Goal: Information Seeking & Learning: Check status

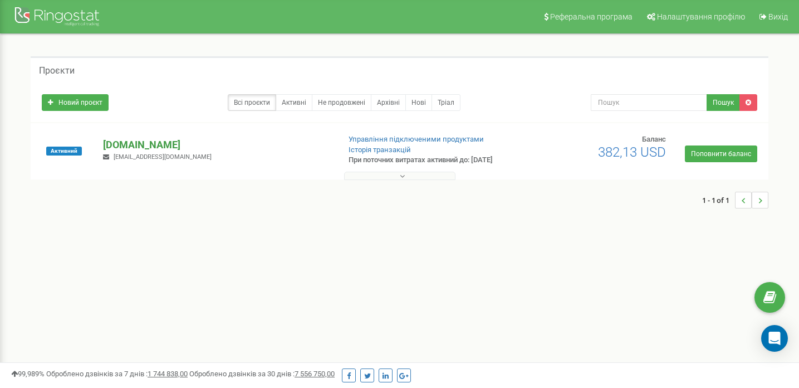
click at [128, 148] on p "[DOMAIN_NAME]" at bounding box center [216, 145] width 227 height 14
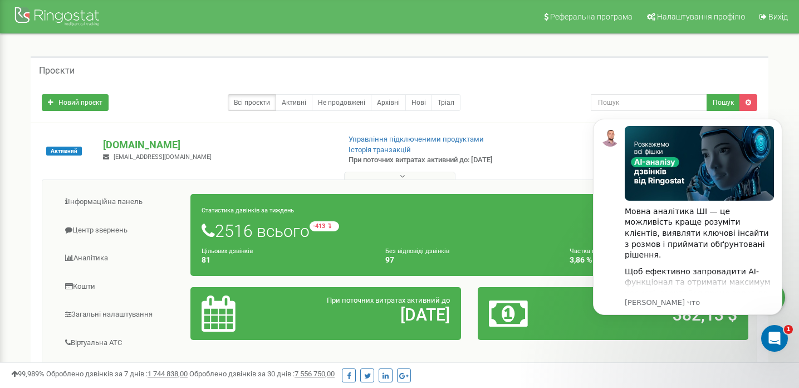
click at [575, 154] on div "Активний [DOMAIN_NAME] [EMAIL_ADDRESS][DOMAIN_NAME] Управління підключеними про…" at bounding box center [399, 156] width 733 height 45
click at [778, 120] on icon "Dismiss notification" at bounding box center [779, 122] width 4 height 4
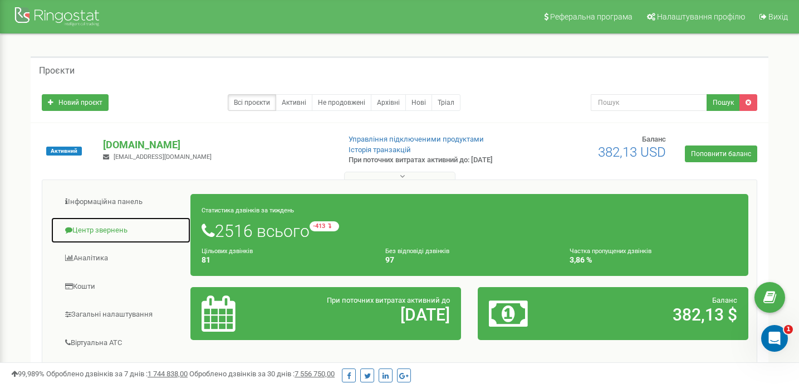
click at [83, 232] on link "Центр звернень" at bounding box center [121, 230] width 140 height 27
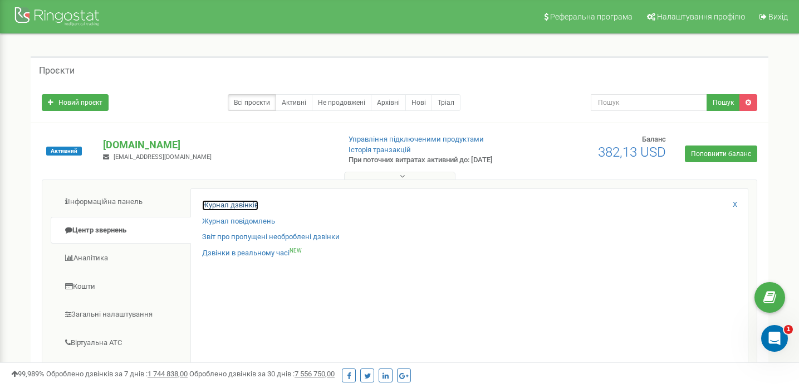
click at [235, 205] on link "Журнал дзвінків" at bounding box center [230, 205] width 56 height 11
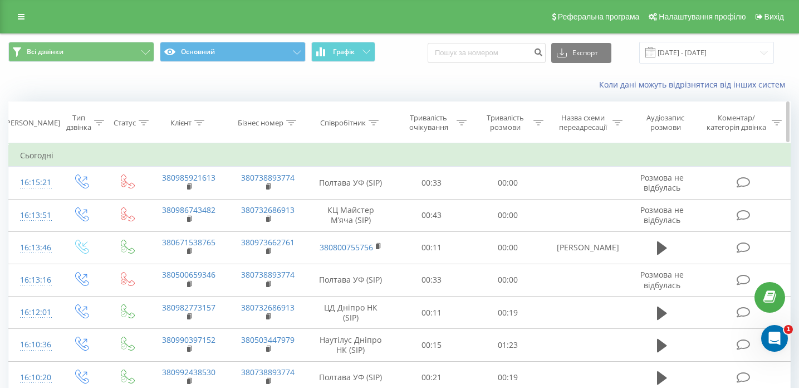
click at [201, 121] on icon at bounding box center [199, 123] width 10 height 6
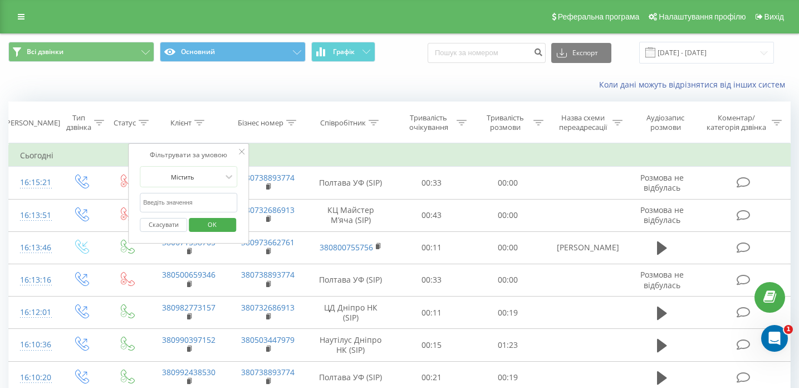
click at [203, 198] on input "text" at bounding box center [189, 202] width 98 height 19
paste input "[PHONE_NUMBER]"
click at [209, 226] on span "OK" at bounding box center [212, 224] width 31 height 17
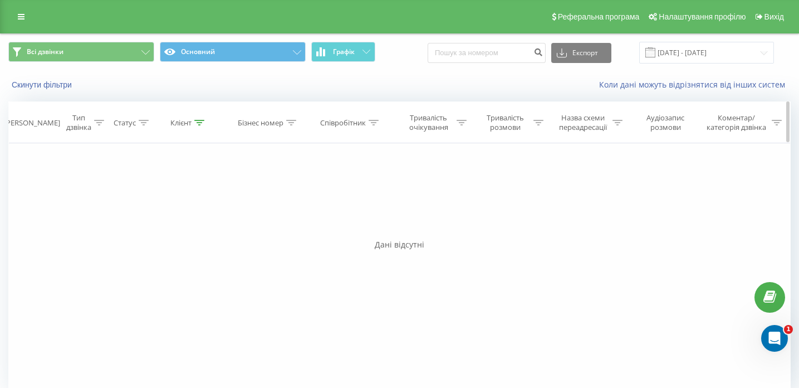
click at [199, 123] on icon at bounding box center [199, 123] width 10 height 6
click at [152, 203] on input "[PHONE_NUMBER]" at bounding box center [189, 202] width 98 height 19
type input "0976591127"
click button "OK" at bounding box center [212, 225] width 47 height 14
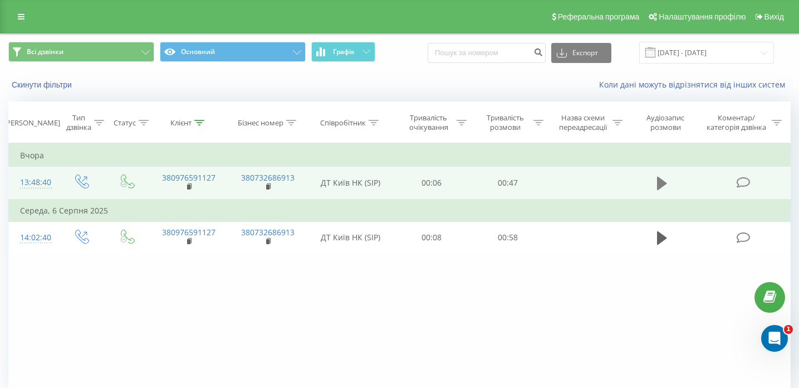
click at [664, 183] on icon at bounding box center [662, 183] width 10 height 13
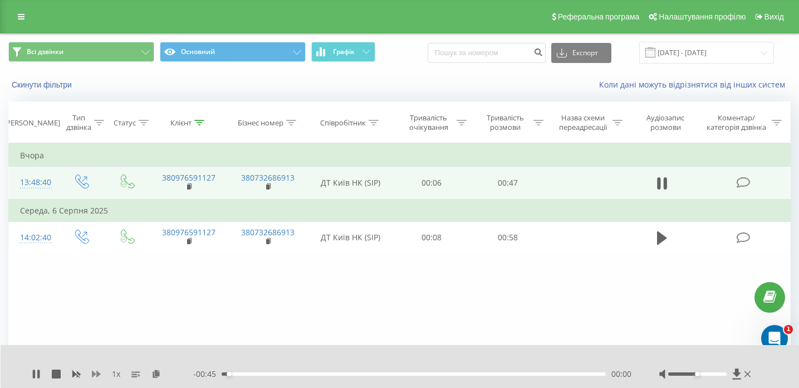
click at [95, 374] on icon at bounding box center [96, 373] width 9 height 7
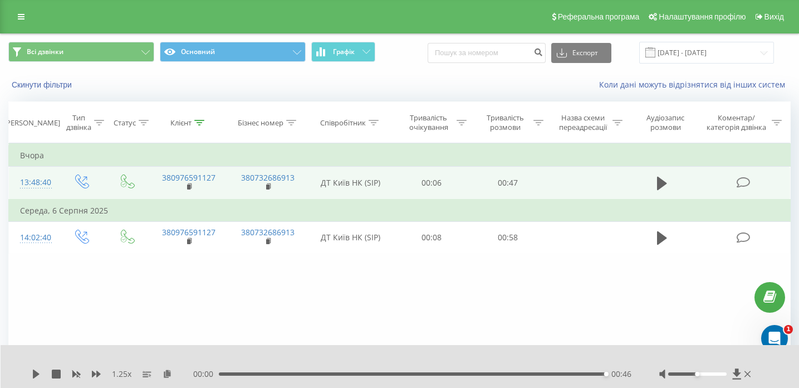
click at [390, 375] on div "00:00 00:46 00:46" at bounding box center [412, 373] width 438 height 11
click at [384, 375] on div "00:46" at bounding box center [412, 373] width 387 height 3
click at [38, 374] on icon at bounding box center [36, 373] width 7 height 9
drag, startPoint x: 697, startPoint y: 373, endPoint x: 705, endPoint y: 374, distance: 8.5
click at [705, 374] on div "Accessibility label" at bounding box center [703, 374] width 4 height 4
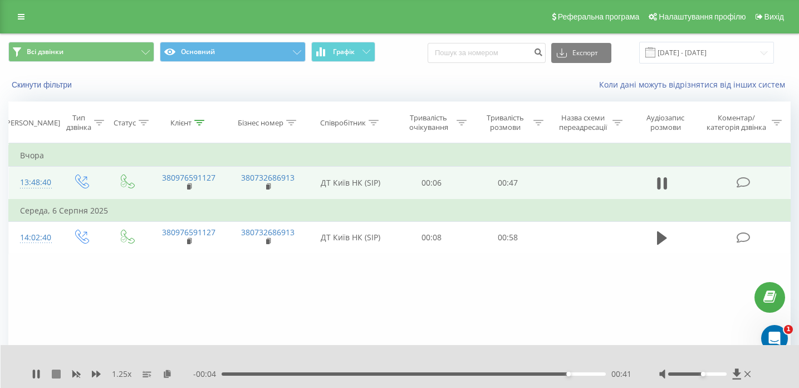
click at [57, 376] on icon at bounding box center [56, 373] width 9 height 9
